Goal: Task Accomplishment & Management: Use online tool/utility

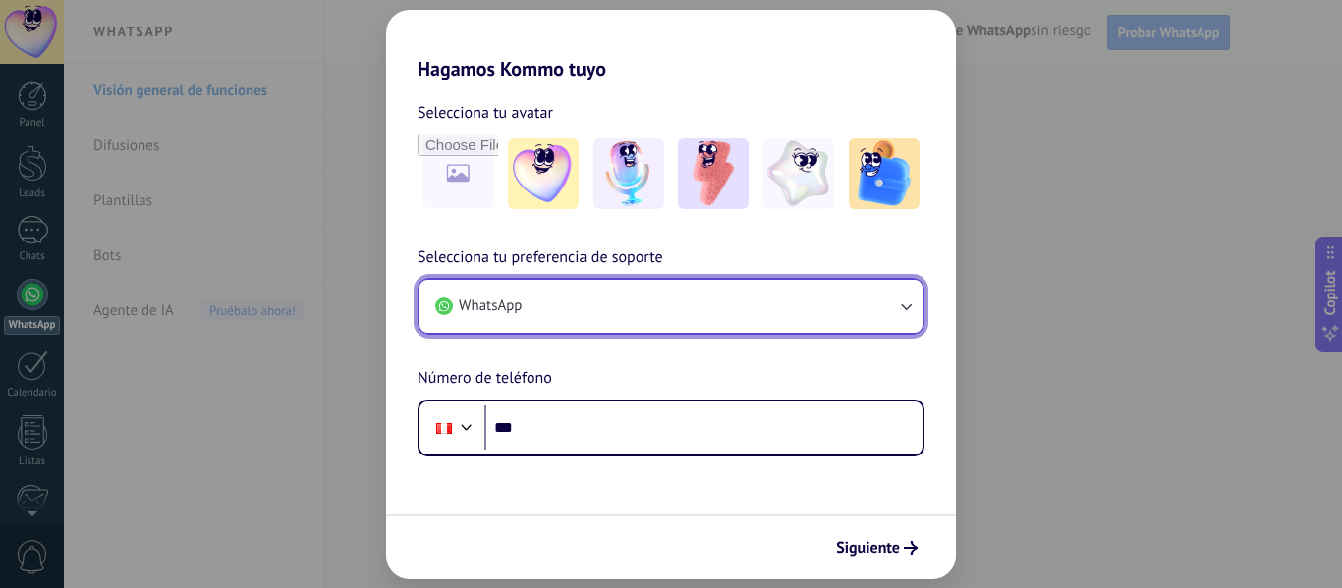
click at [781, 305] on button "WhatsApp" at bounding box center [670, 306] width 503 height 53
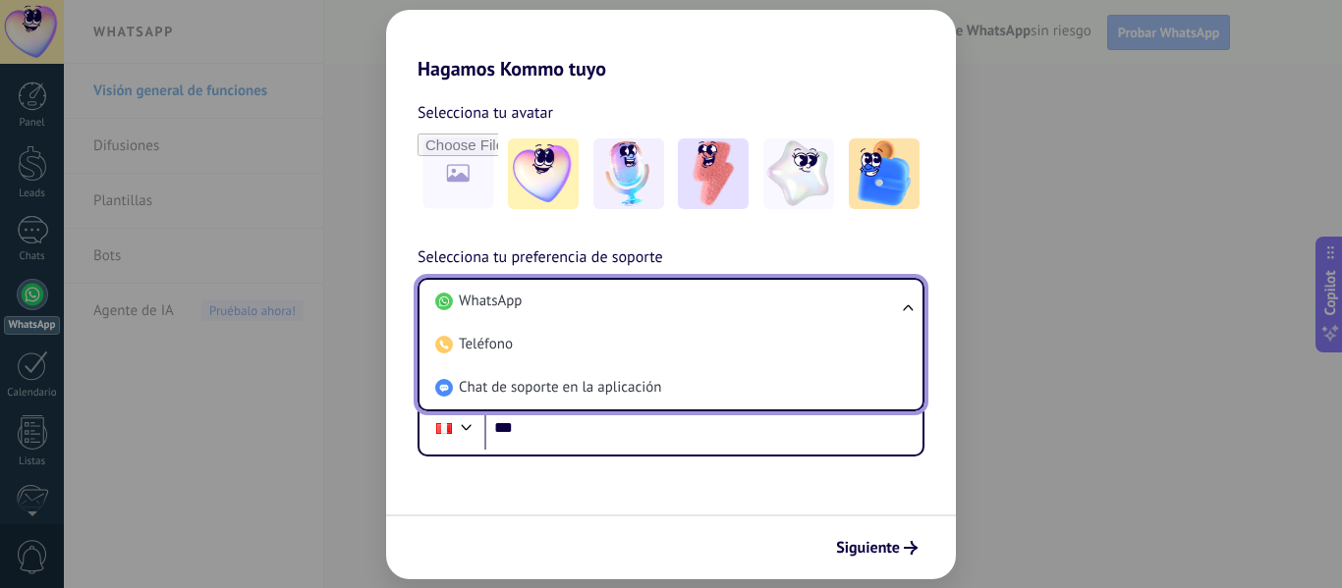
click at [758, 306] on li "WhatsApp" at bounding box center [666, 301] width 479 height 43
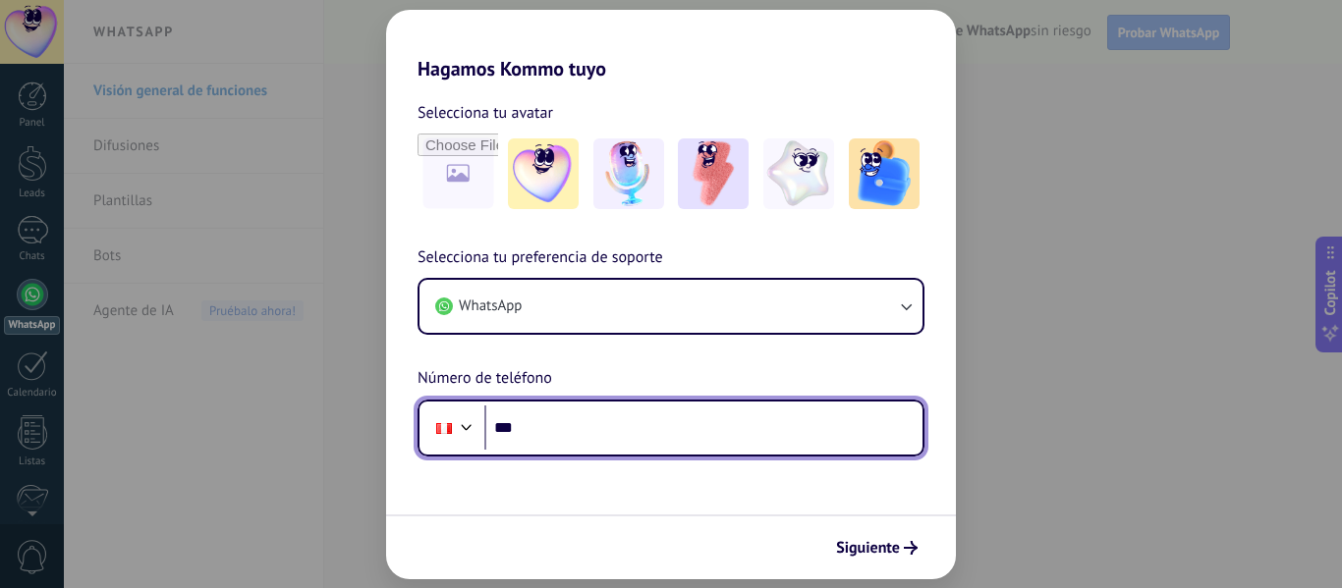
click at [650, 445] on input "***" at bounding box center [703, 428] width 438 height 45
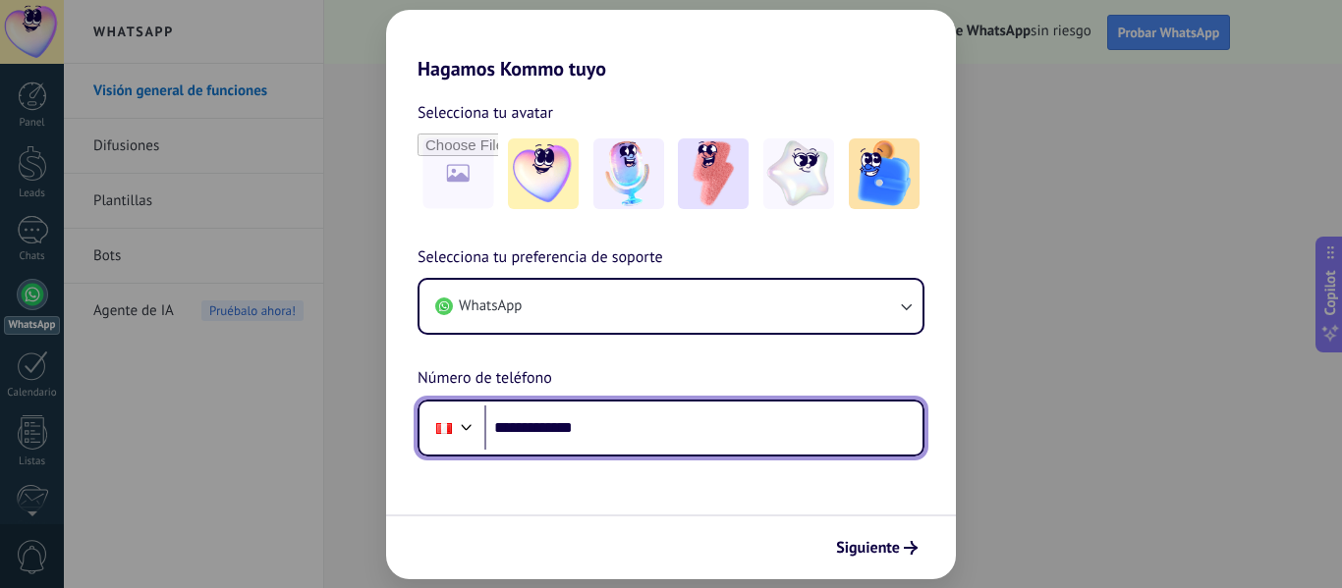
click at [639, 436] on input "**********" at bounding box center [703, 428] width 438 height 45
type input "**********"
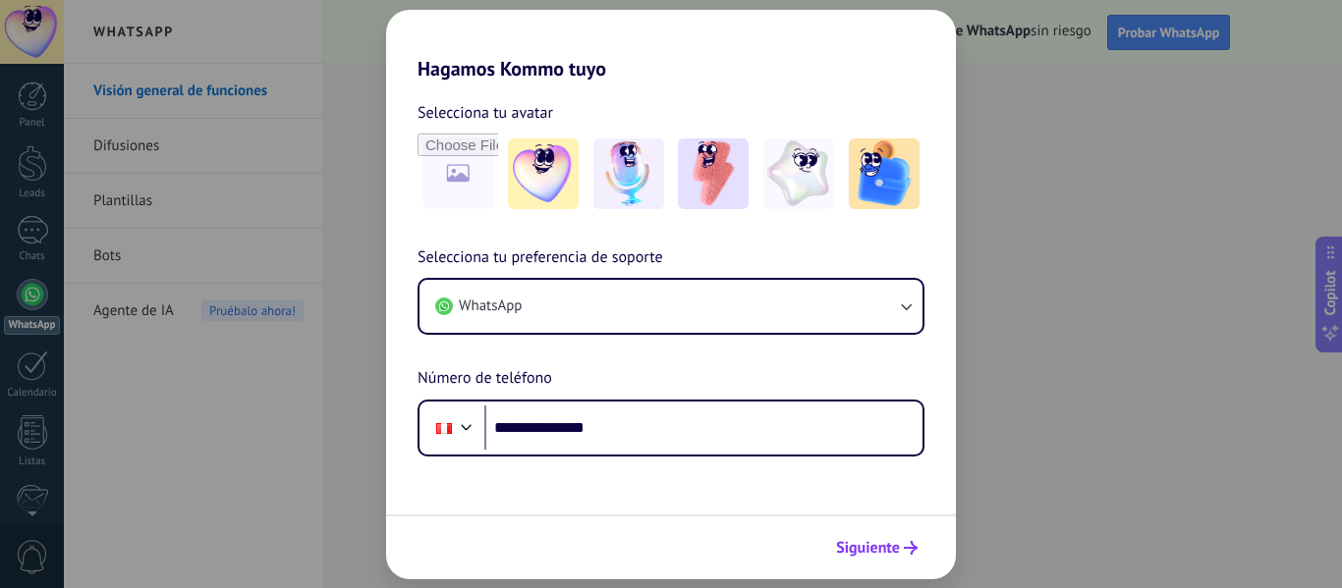
click at [881, 541] on span "Siguiente" at bounding box center [868, 548] width 64 height 14
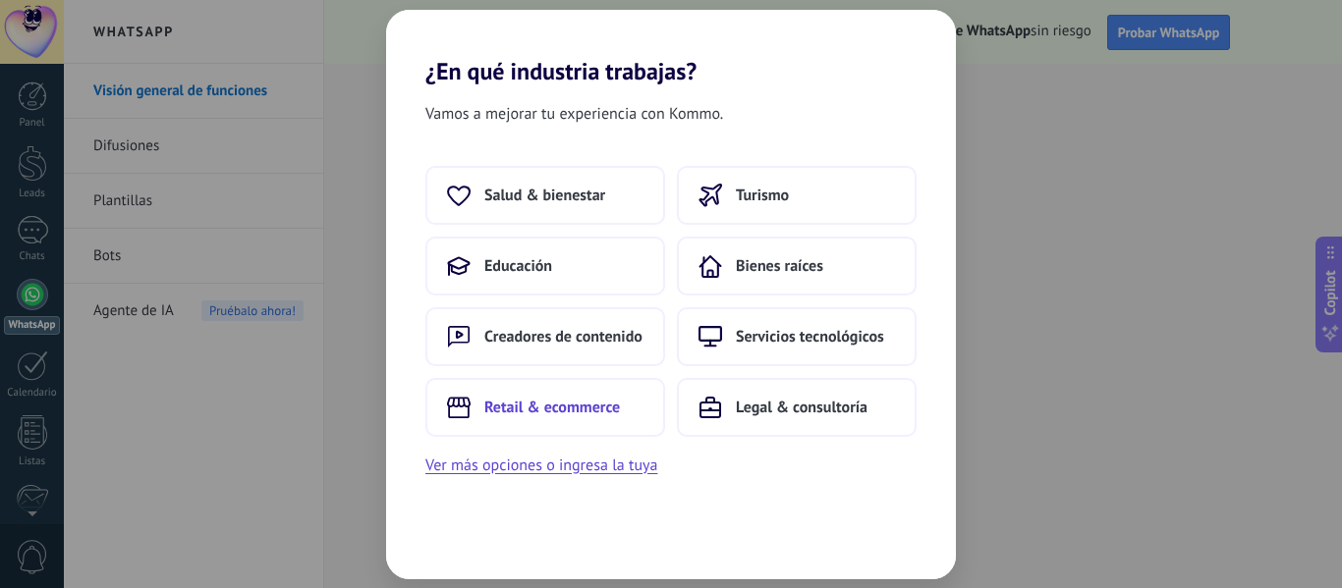
click at [611, 428] on button "Retail & ecommerce" at bounding box center [545, 407] width 240 height 59
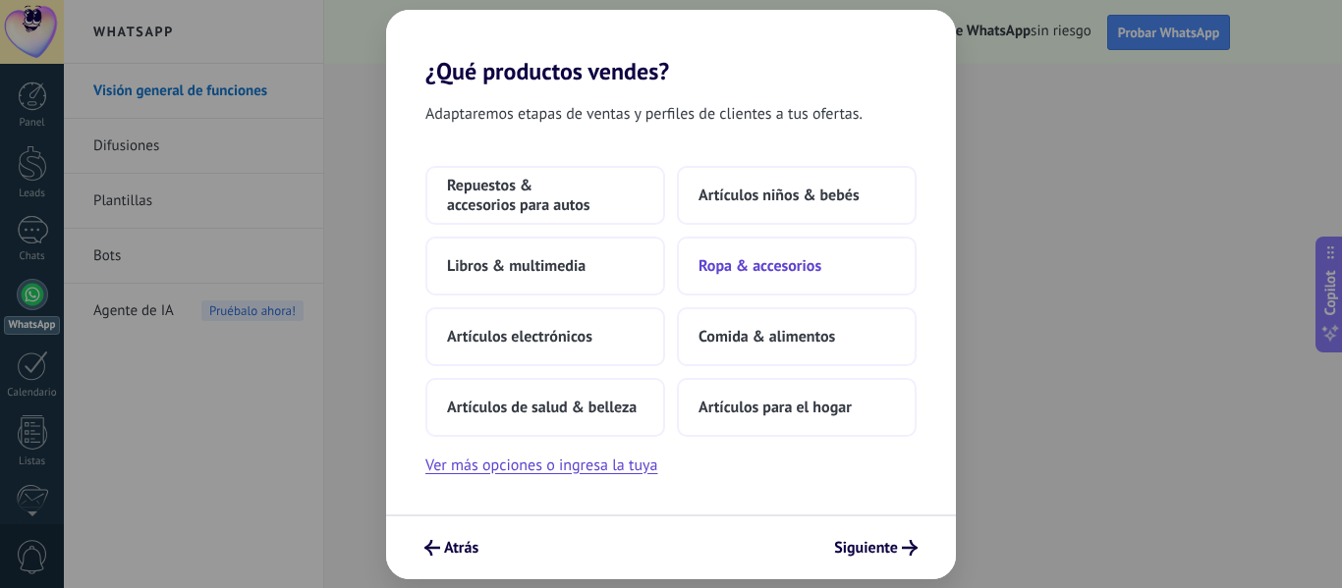
click at [789, 270] on span "Ropa & accesorios" at bounding box center [759, 266] width 123 height 20
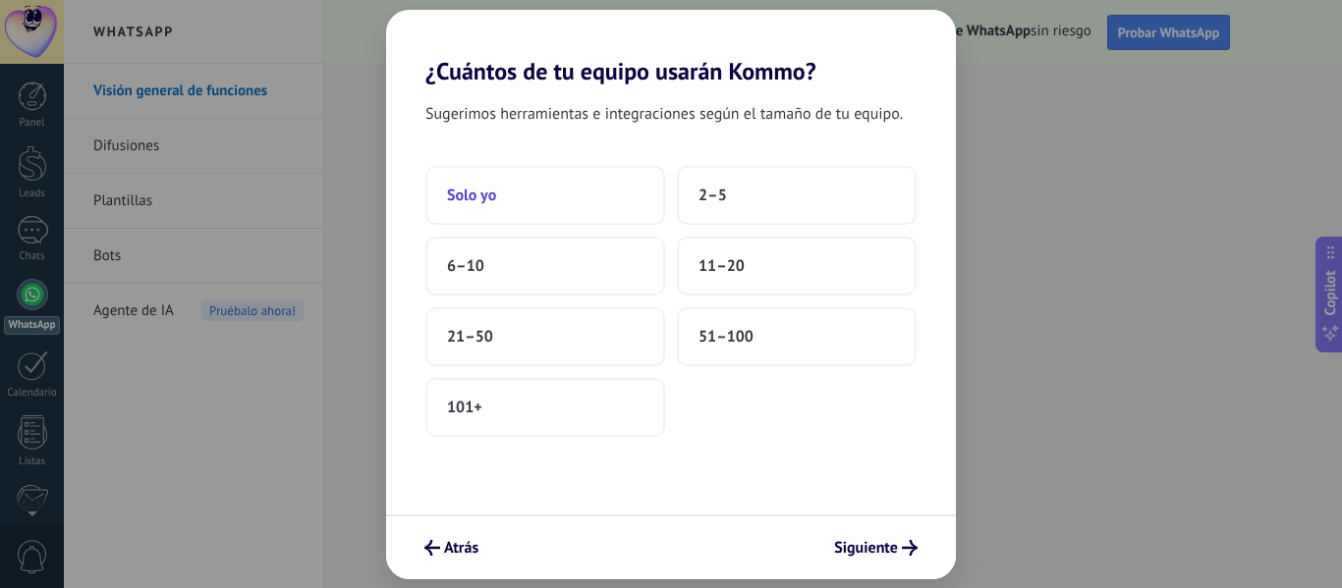
click at [545, 191] on button "Solo yo" at bounding box center [545, 195] width 240 height 59
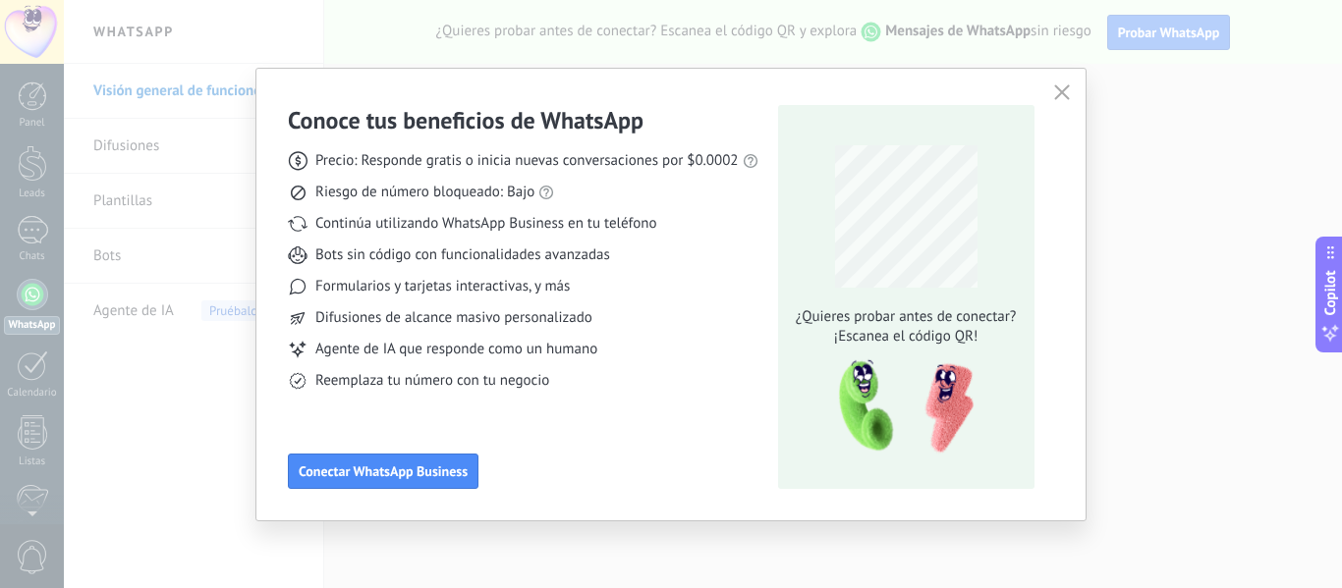
click at [631, 311] on div "Difusiones de alcance masivo personalizado" at bounding box center [523, 318] width 471 height 20
click at [779, 285] on div "¿Quieres probar antes de conectar? ¡Escanea el código QR!" at bounding box center [906, 297] width 256 height 384
click at [694, 345] on div "Agente de IA que responde como un humano" at bounding box center [523, 350] width 471 height 20
click at [428, 324] on span "Difusiones de alcance masivo personalizado" at bounding box center [453, 318] width 277 height 20
drag, startPoint x: 361, startPoint y: 330, endPoint x: 388, endPoint y: 405, distance: 79.2
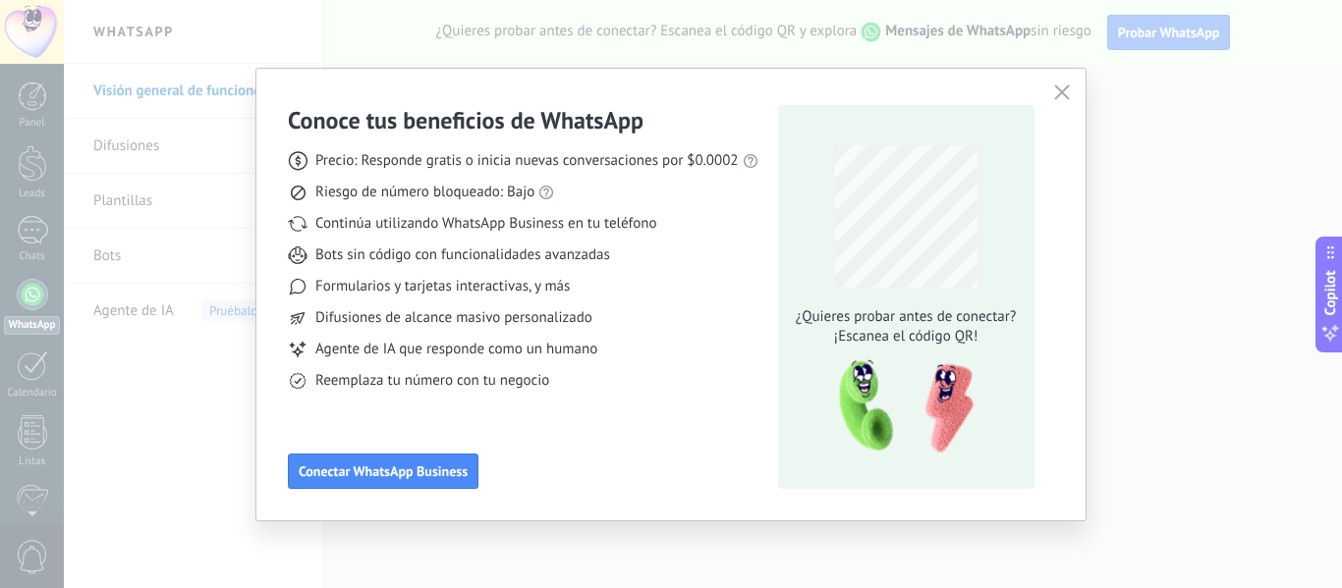
click at [361, 331] on div "Precio: Responde gratis o inicia nuevas conversaciones por $0.0002 Riesgo de nú…" at bounding box center [523, 263] width 471 height 255
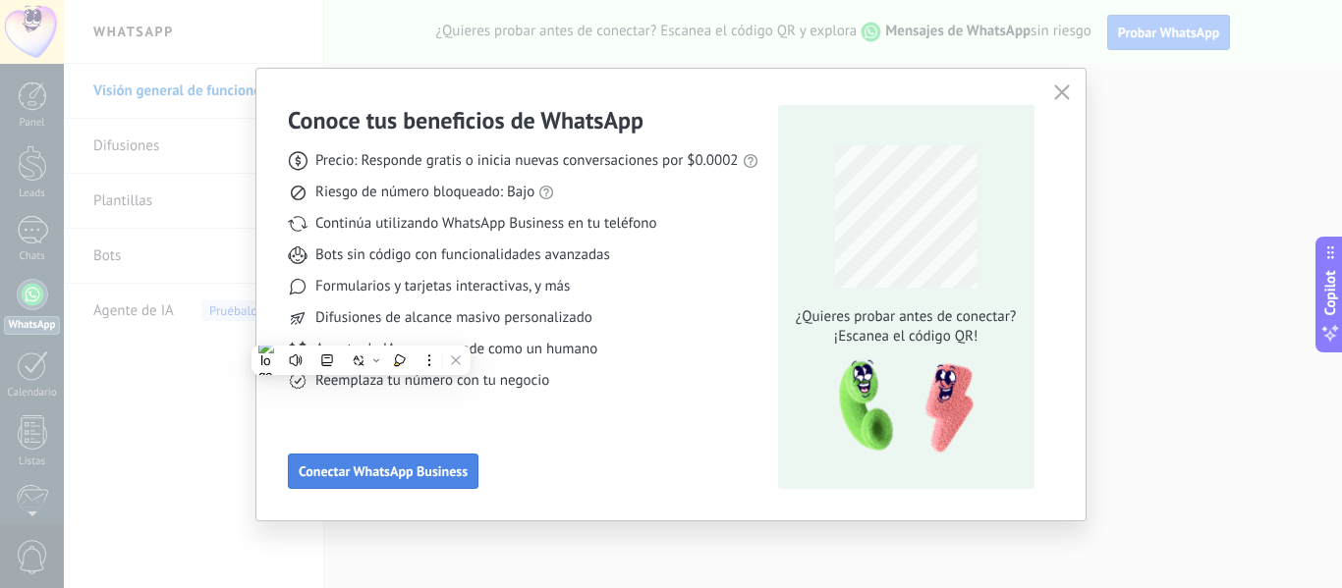
click at [407, 439] on div "Conoce tus beneficios de WhatsApp Precio: Responde gratis o inicia nuevas conve…" at bounding box center [523, 297] width 471 height 384
drag, startPoint x: 440, startPoint y: 478, endPoint x: 451, endPoint y: 485, distance: 12.8
click at [442, 478] on span "Conectar WhatsApp Business" at bounding box center [383, 472] width 169 height 14
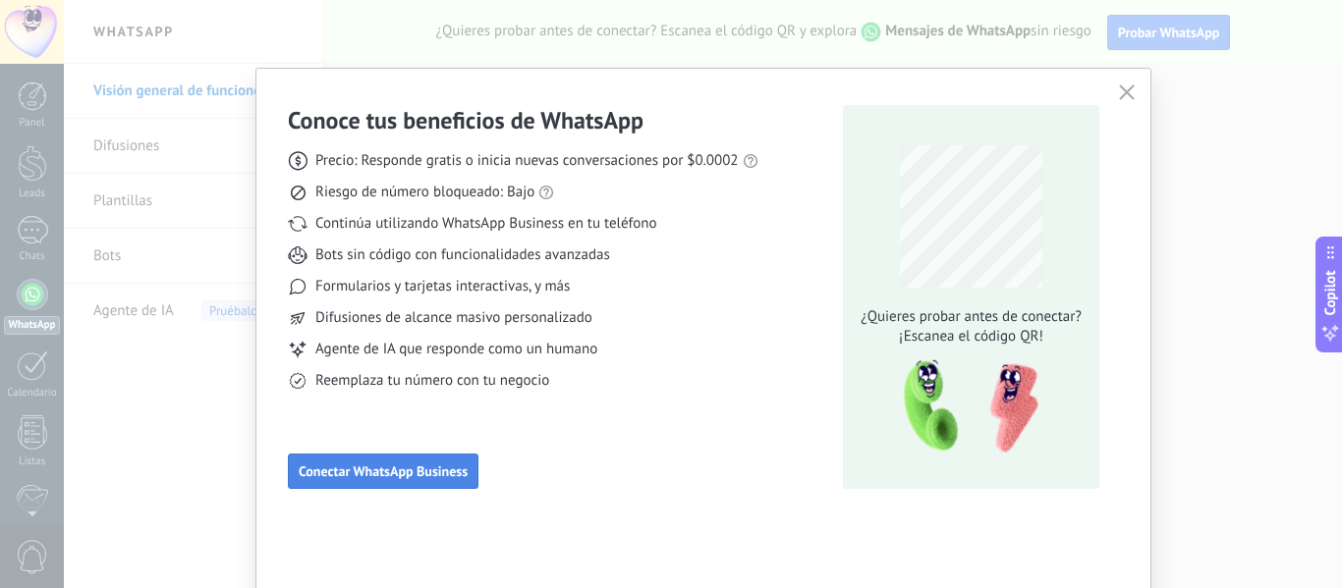
click at [374, 466] on span "Conectar WhatsApp Business" at bounding box center [383, 472] width 169 height 14
